Goal: Information Seeking & Learning: Learn about a topic

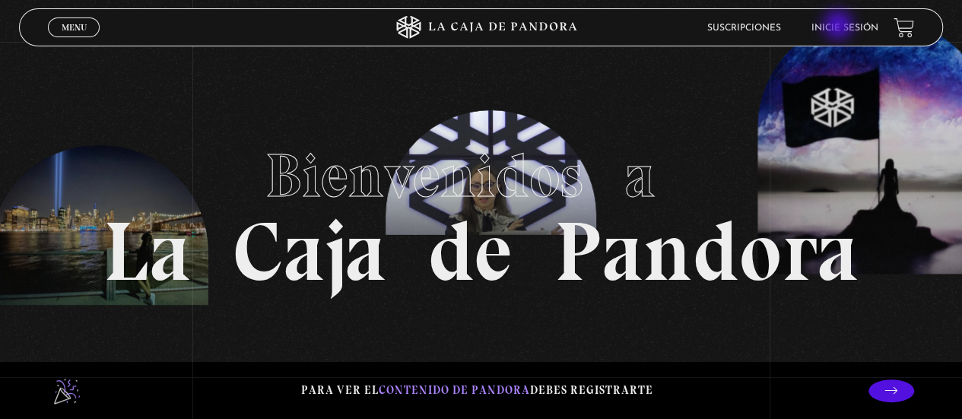
click at [839, 27] on link "Inicie sesión" at bounding box center [844, 28] width 67 height 9
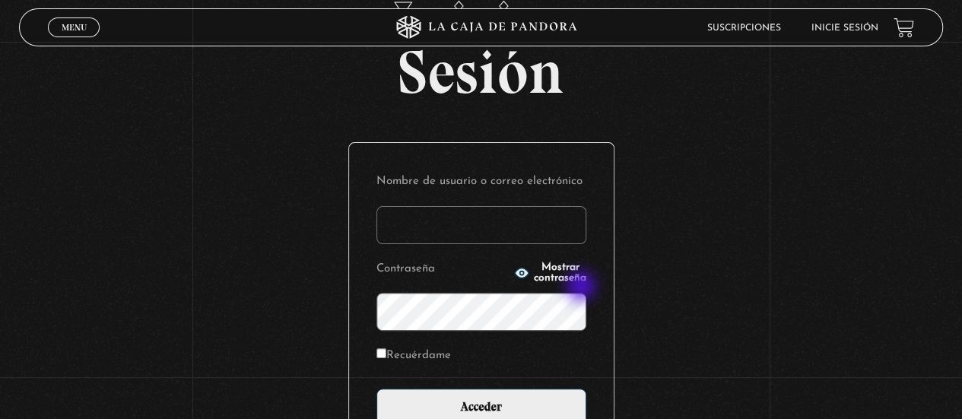
scroll to position [76, 0]
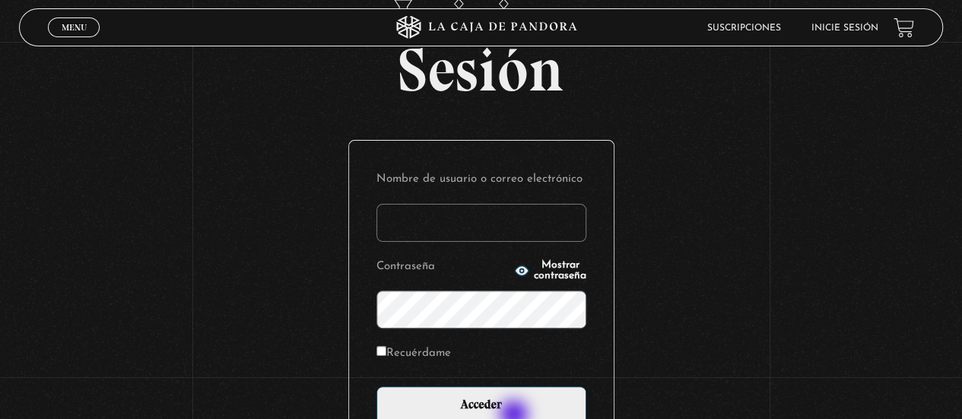
type input "margaritachavesj@yahoo.com"
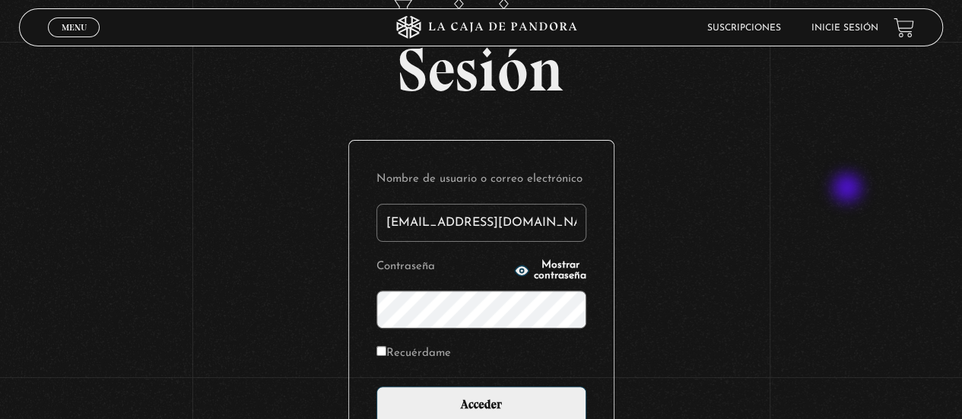
click at [848, 189] on div "Iniciar Sesión Nombre de usuario o correo electrónico margaritachavesj@yahoo.co…" at bounding box center [481, 282] width 962 height 582
click at [914, 179] on div "Iniciar Sesión Nombre de usuario o correo electrónico margaritachavesj@yahoo.co…" at bounding box center [481, 282] width 962 height 582
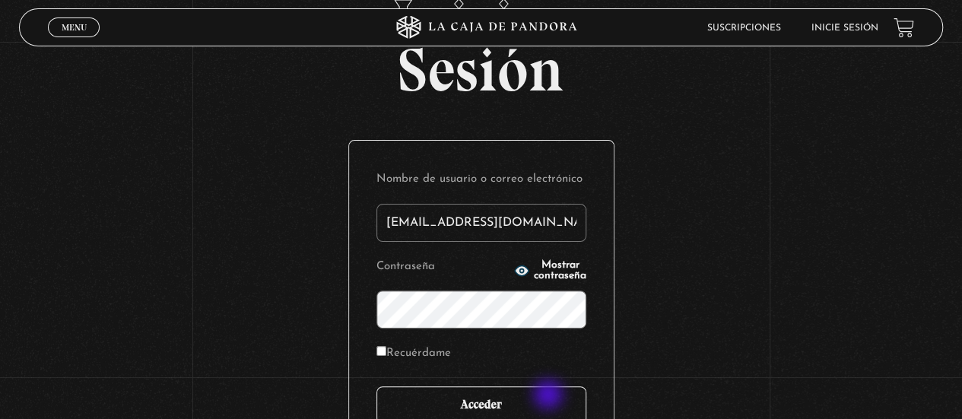
click at [550, 396] on input "Acceder" at bounding box center [481, 405] width 210 height 38
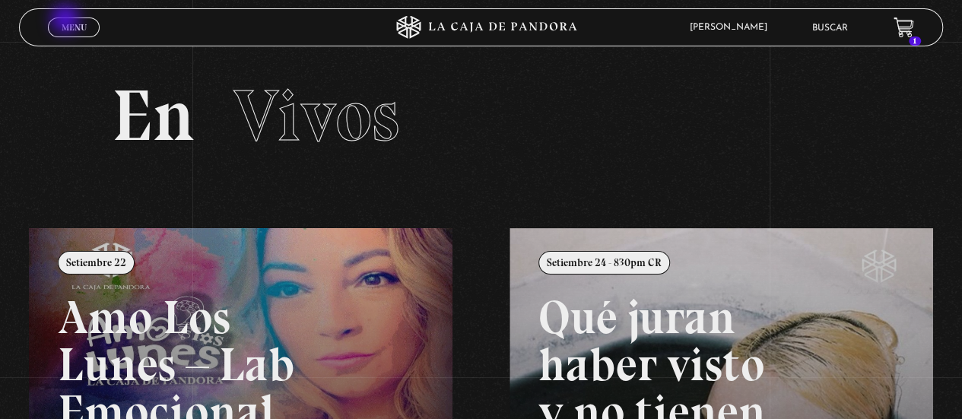
click at [67, 21] on link "Menu Cerrar" at bounding box center [74, 27] width 52 height 20
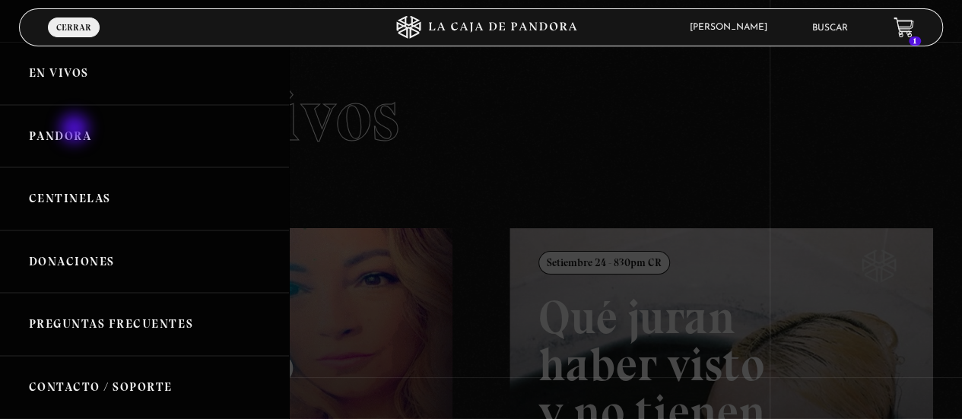
click at [76, 130] on link "Pandora" at bounding box center [144, 136] width 289 height 63
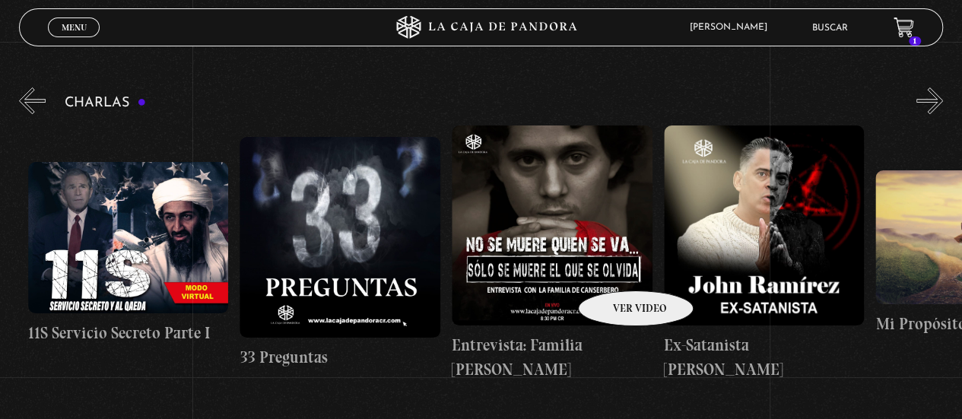
scroll to position [0, 529]
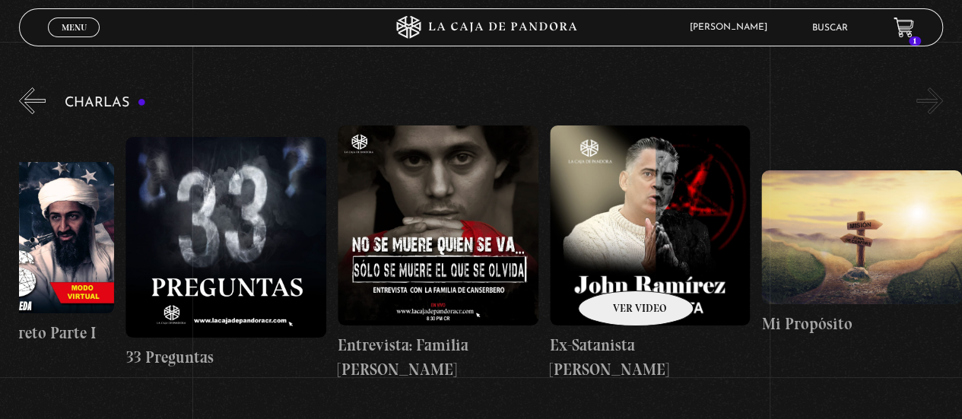
click at [28, 101] on button "«" at bounding box center [32, 100] width 27 height 27
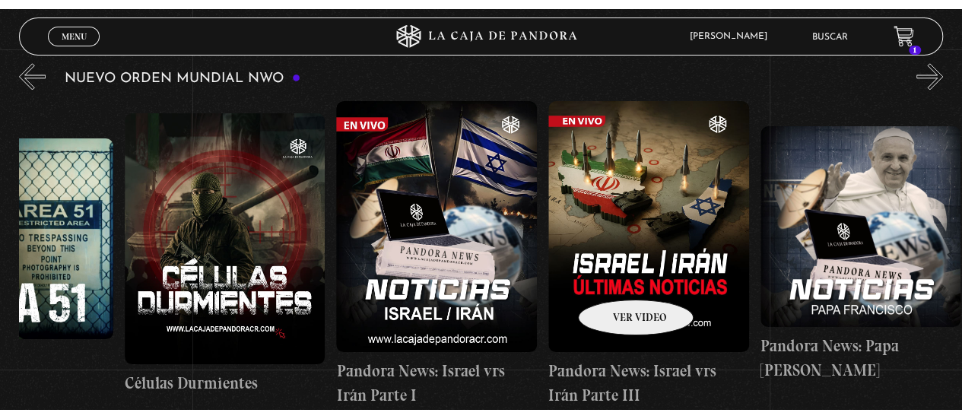
scroll to position [991, 0]
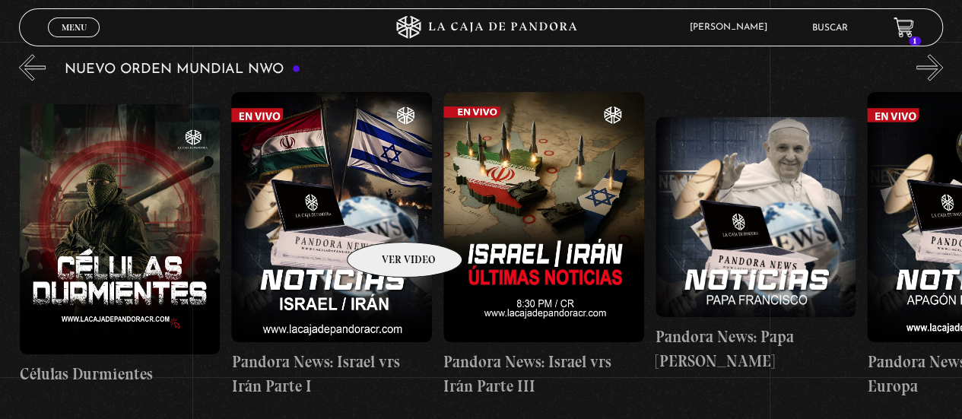
click at [385, 219] on figure at bounding box center [331, 217] width 201 height 251
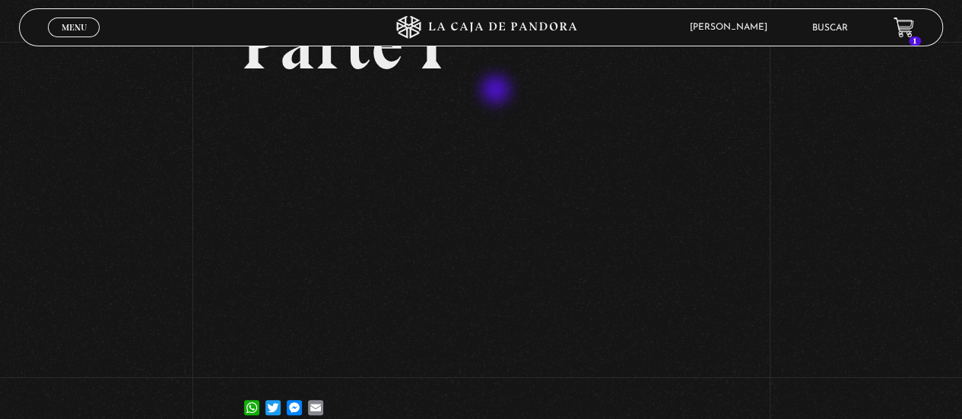
scroll to position [249, 0]
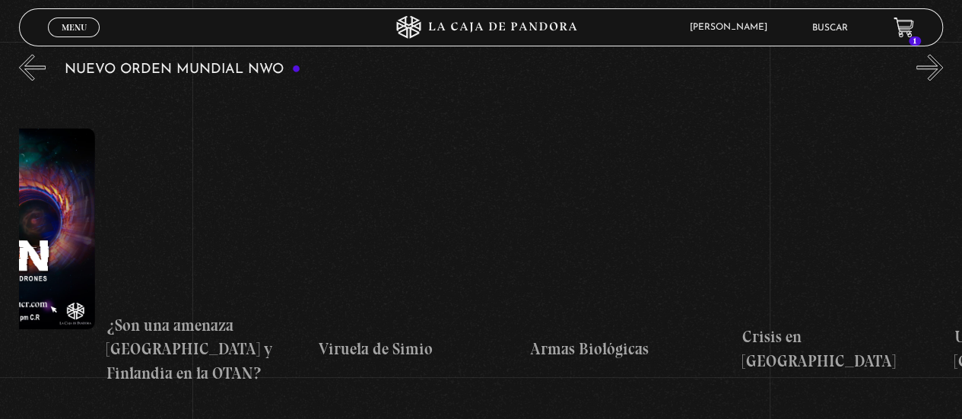
scroll to position [0, 11142]
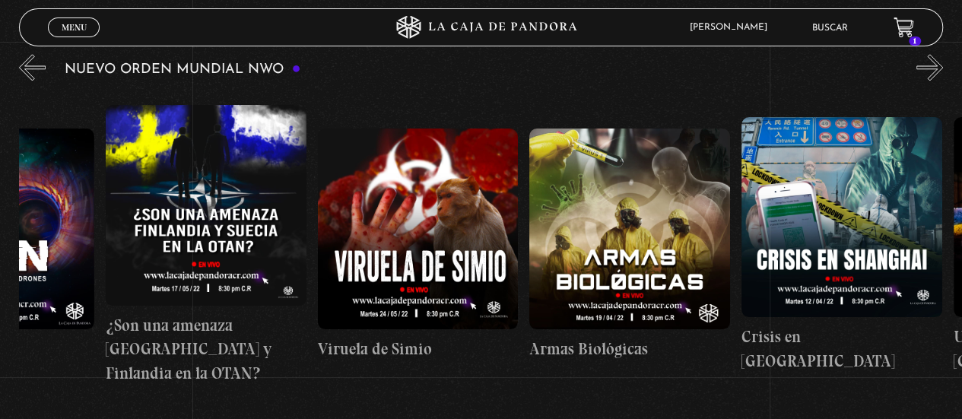
click at [842, 27] on link "Buscar" at bounding box center [830, 28] width 36 height 9
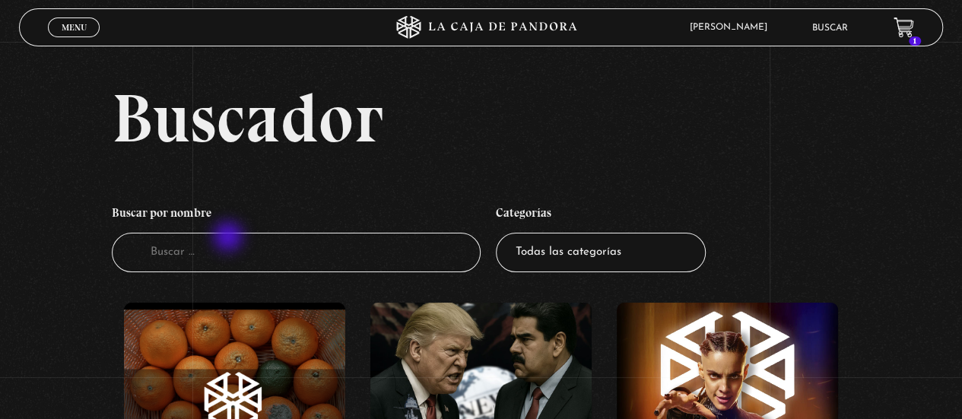
click at [230, 238] on input "Buscador" at bounding box center [296, 253] width 369 height 40
type input "is"
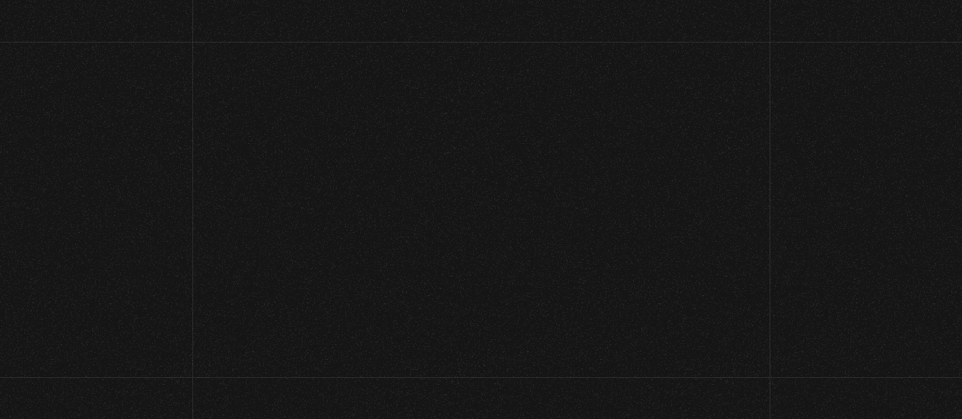
scroll to position [304, 0]
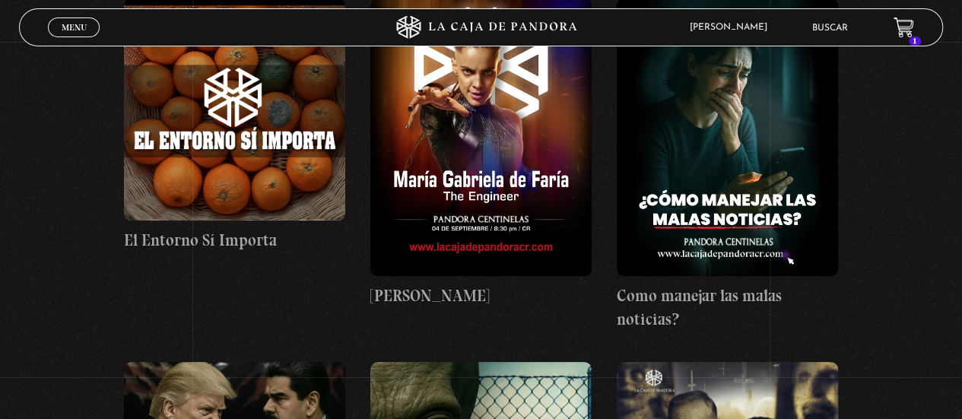
click at [839, 41] on div "[PERSON_NAME] En vivos Pandora Centinelas Mi cuenta Salir [GEOGRAPHIC_DATA] 1" at bounding box center [769, 27] width 289 height 35
click at [840, 28] on link "Buscar" at bounding box center [830, 28] width 36 height 9
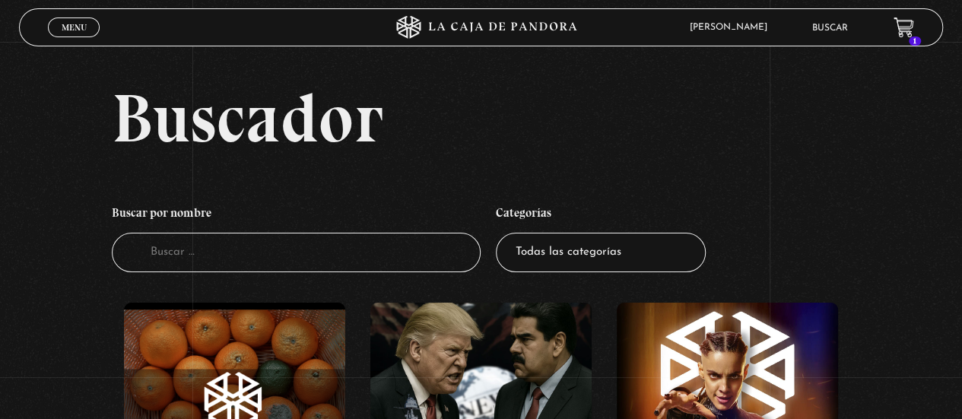
click at [216, 251] on input "Buscador" at bounding box center [296, 253] width 369 height 40
type input "israel y palestina frente al mundo"
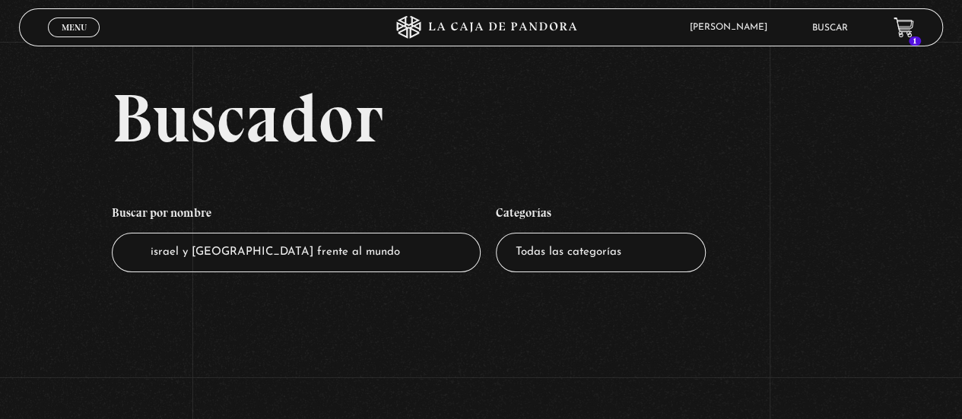
click at [81, 27] on span "Menu" at bounding box center [74, 27] width 25 height 9
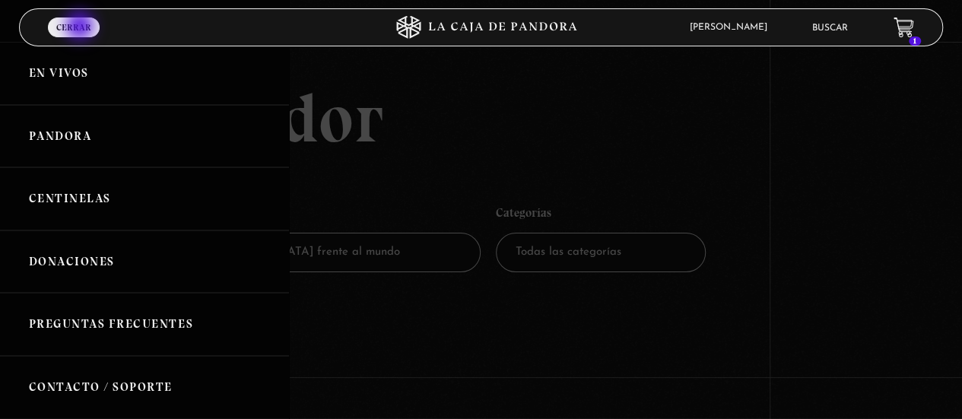
click at [130, 149] on link "Pandora" at bounding box center [144, 136] width 289 height 63
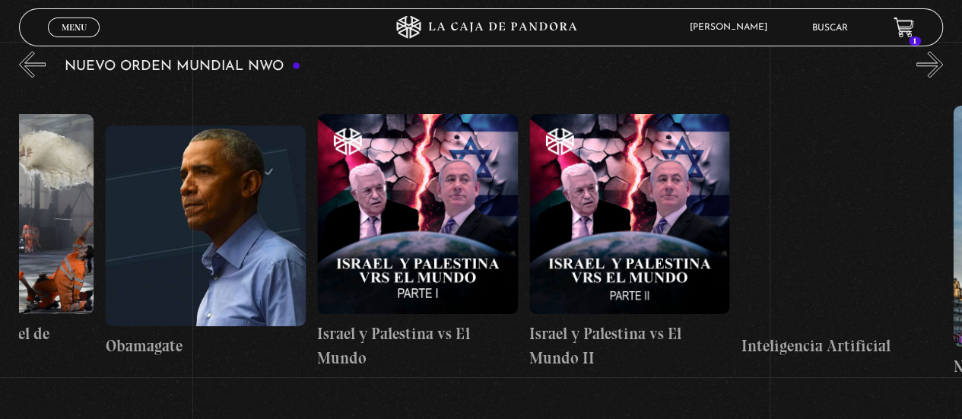
scroll to position [0, 15379]
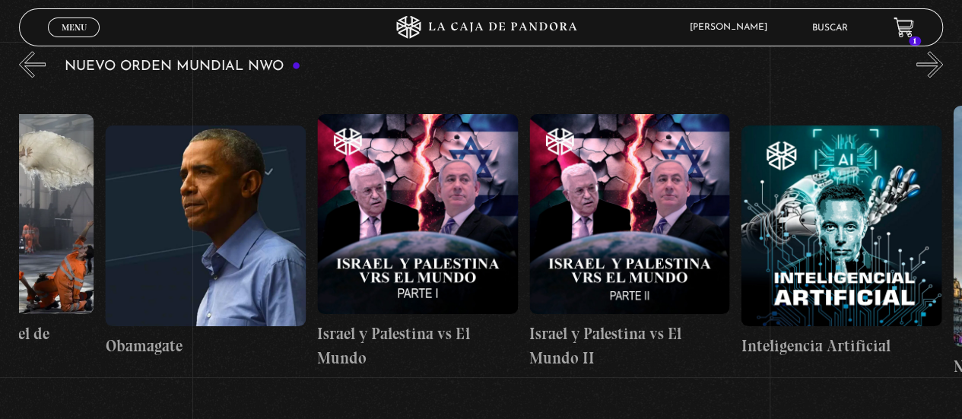
click at [414, 227] on figure at bounding box center [417, 214] width 201 height 201
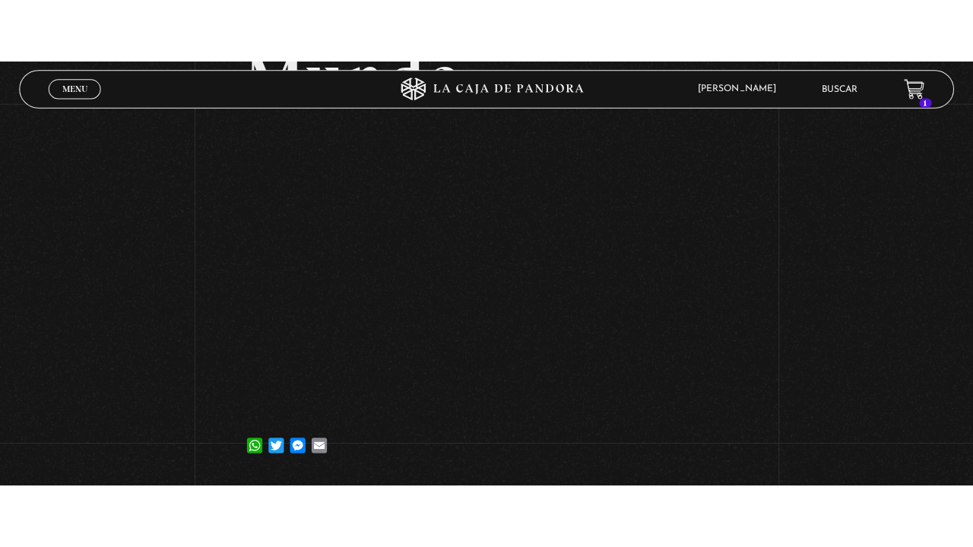
scroll to position [274, 0]
